Goal: Information Seeking & Learning: Learn about a topic

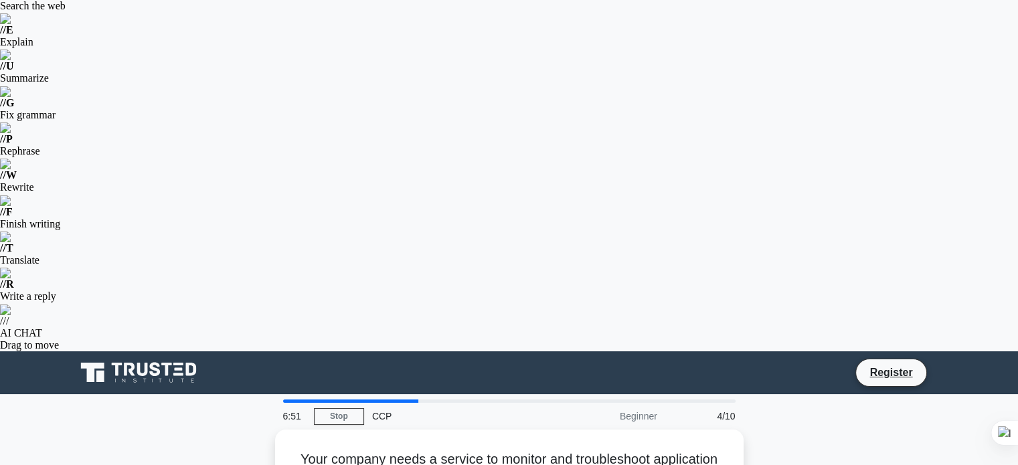
drag, startPoint x: 292, startPoint y: 105, endPoint x: 654, endPoint y: 465, distance: 510.0
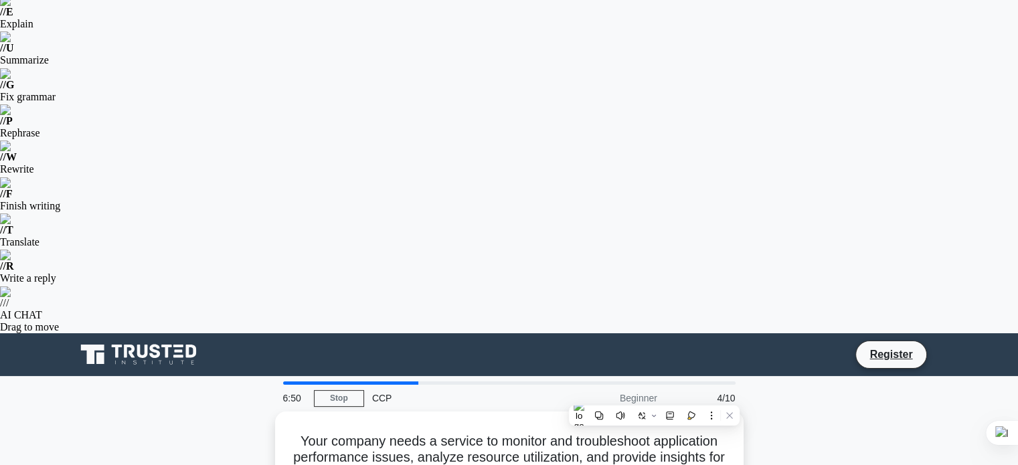
copy div "Your company needs a service to monitor and troubleshoot application performanc…"
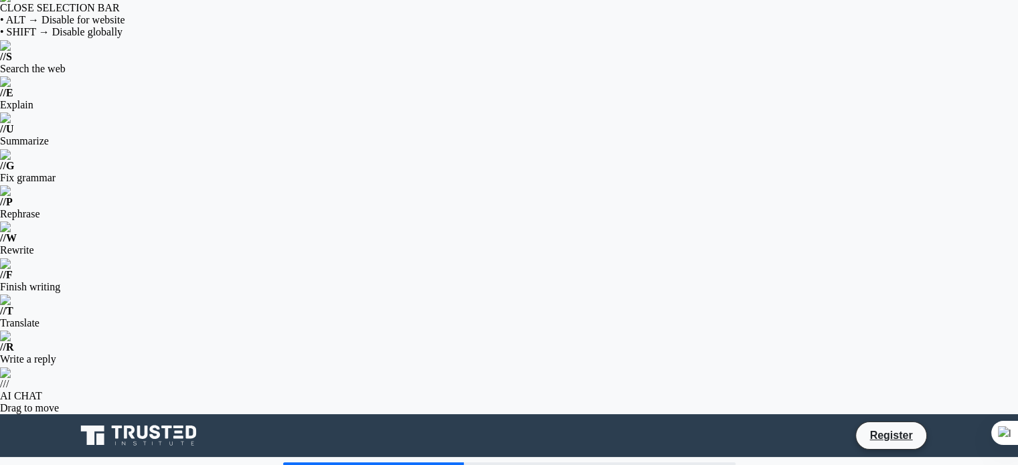
scroll to position [0, 0]
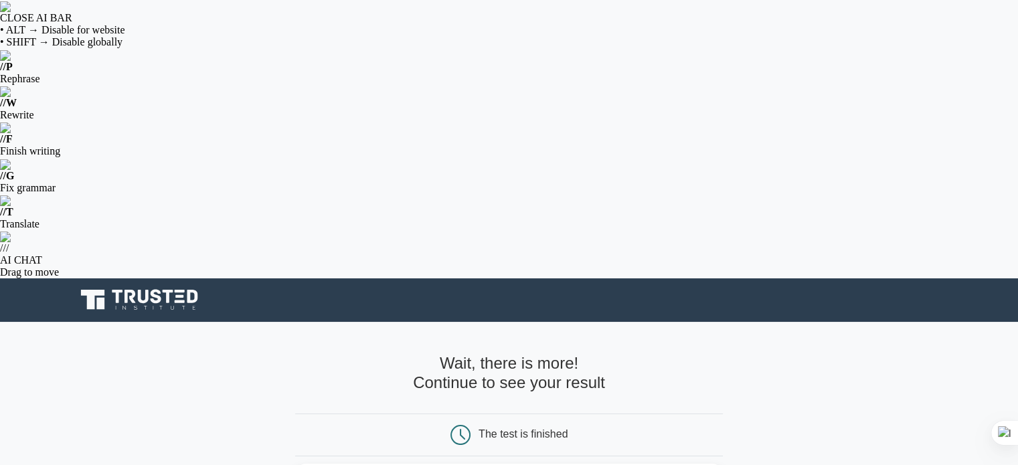
scroll to position [62, 0]
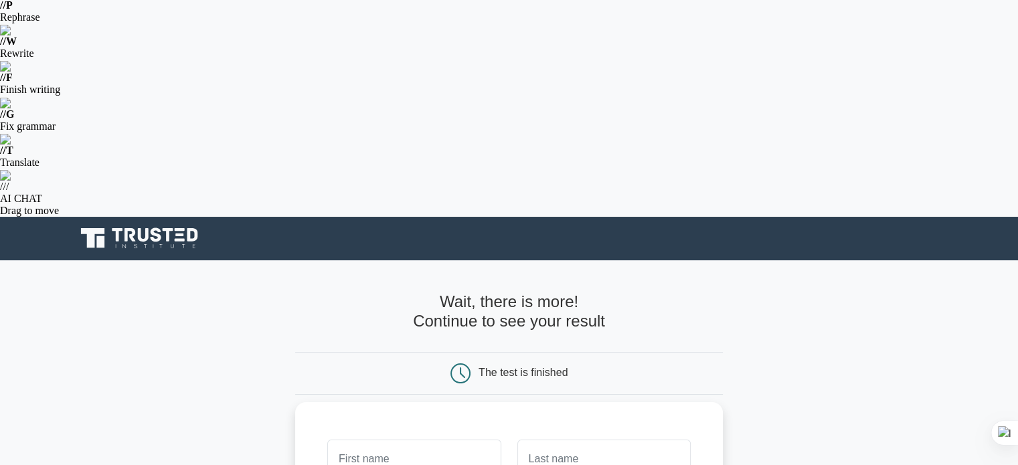
click at [407, 440] on input "text" at bounding box center [413, 459] width 173 height 39
click at [415, 440] on input "YUNA" at bounding box center [413, 459] width 173 height 39
type input "Y"
click at [435, 440] on input "text" at bounding box center [413, 459] width 173 height 39
type input "[PERSON_NAME]"
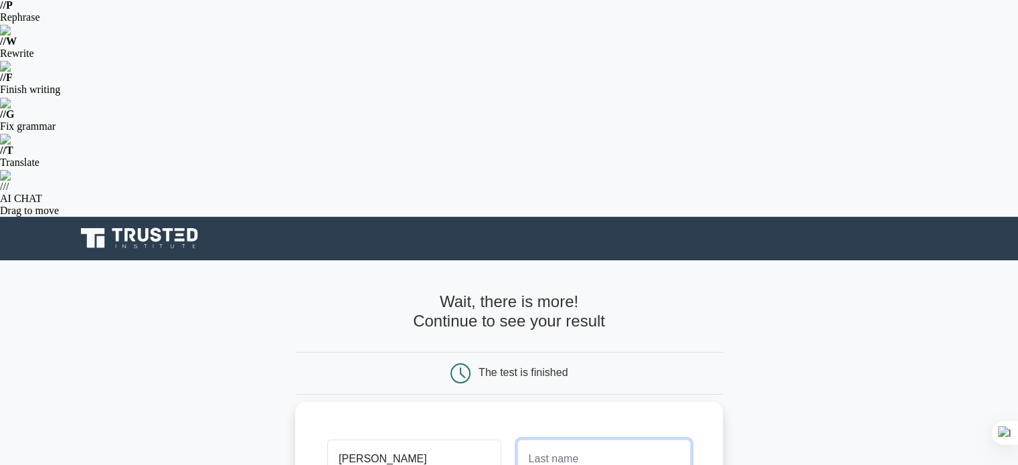
click at [551, 440] on input "text" at bounding box center [603, 459] width 173 height 39
type input "Lakshmi"
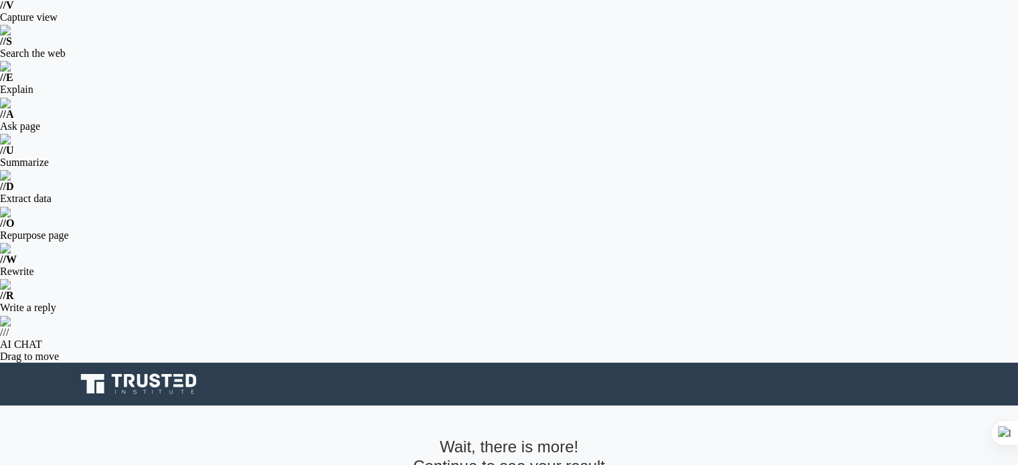
type input "yujana28@gmail.com"
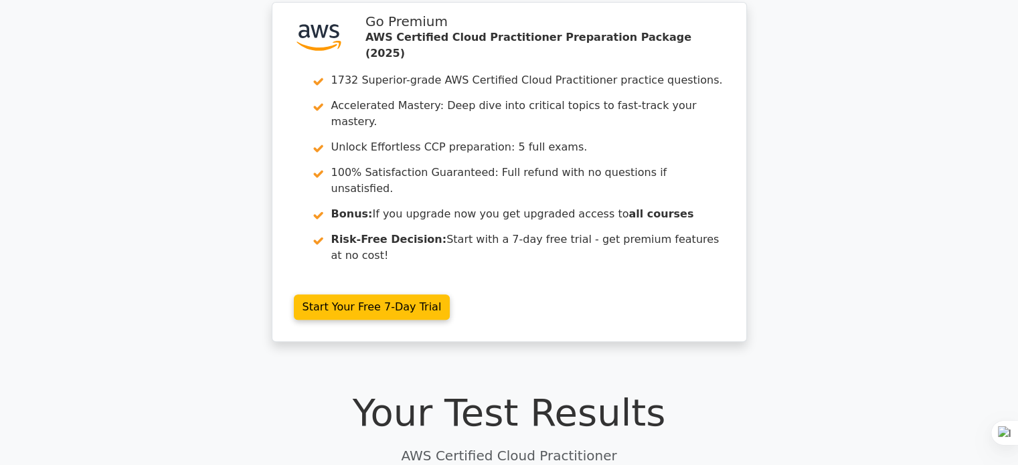
scroll to position [476, 0]
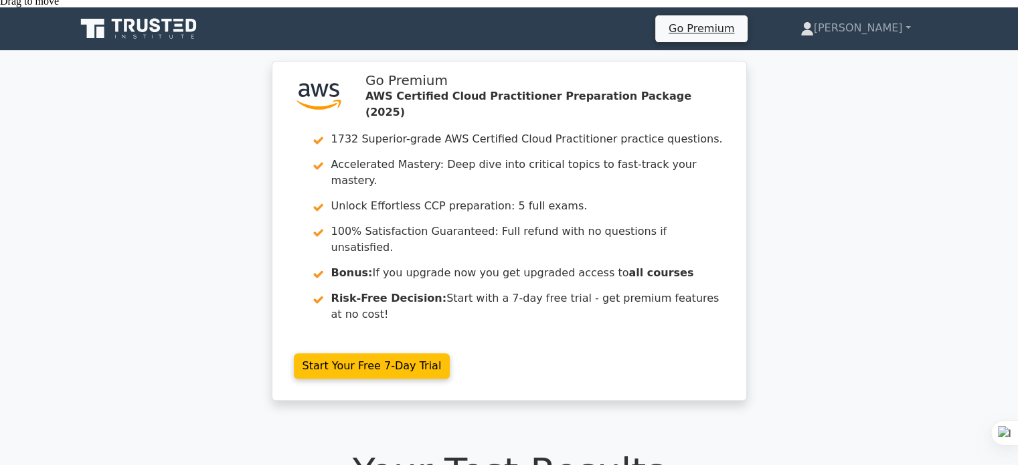
scroll to position [416, 0]
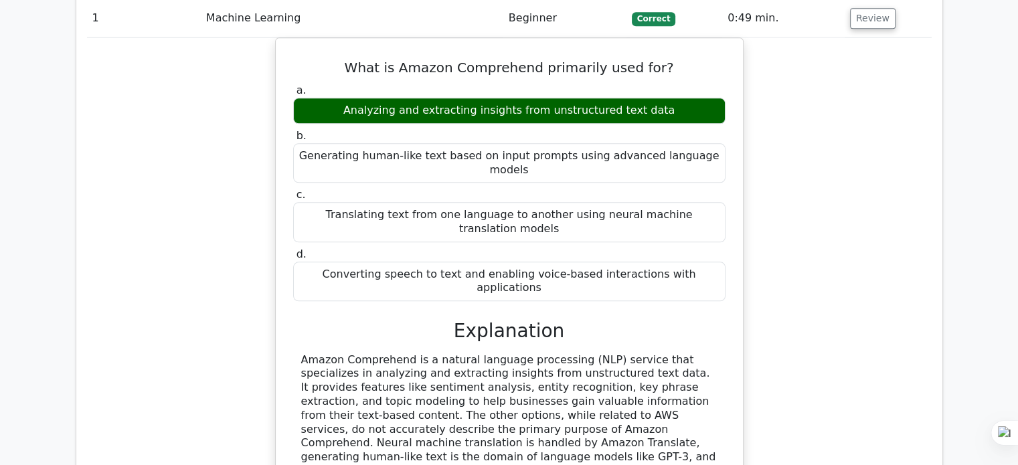
scroll to position [1571, 0]
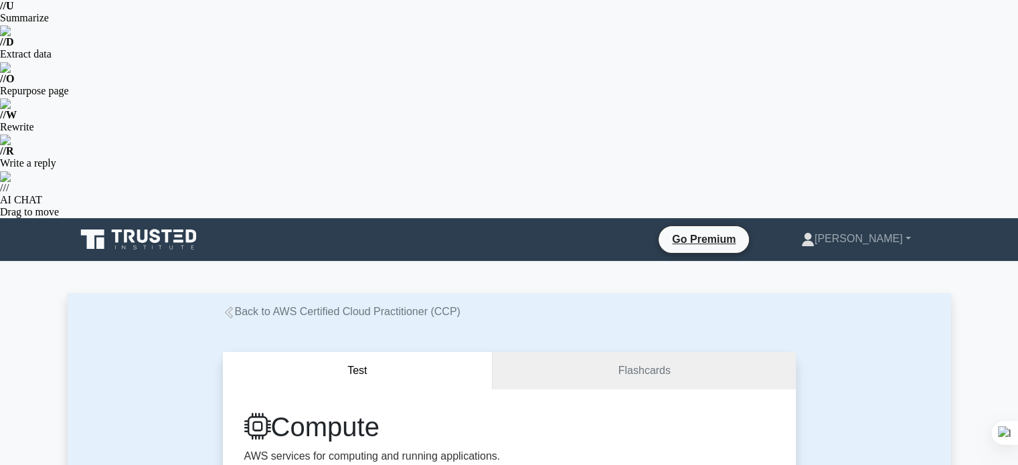
scroll to position [207, 0]
